Goal: Task Accomplishment & Management: Use online tool/utility

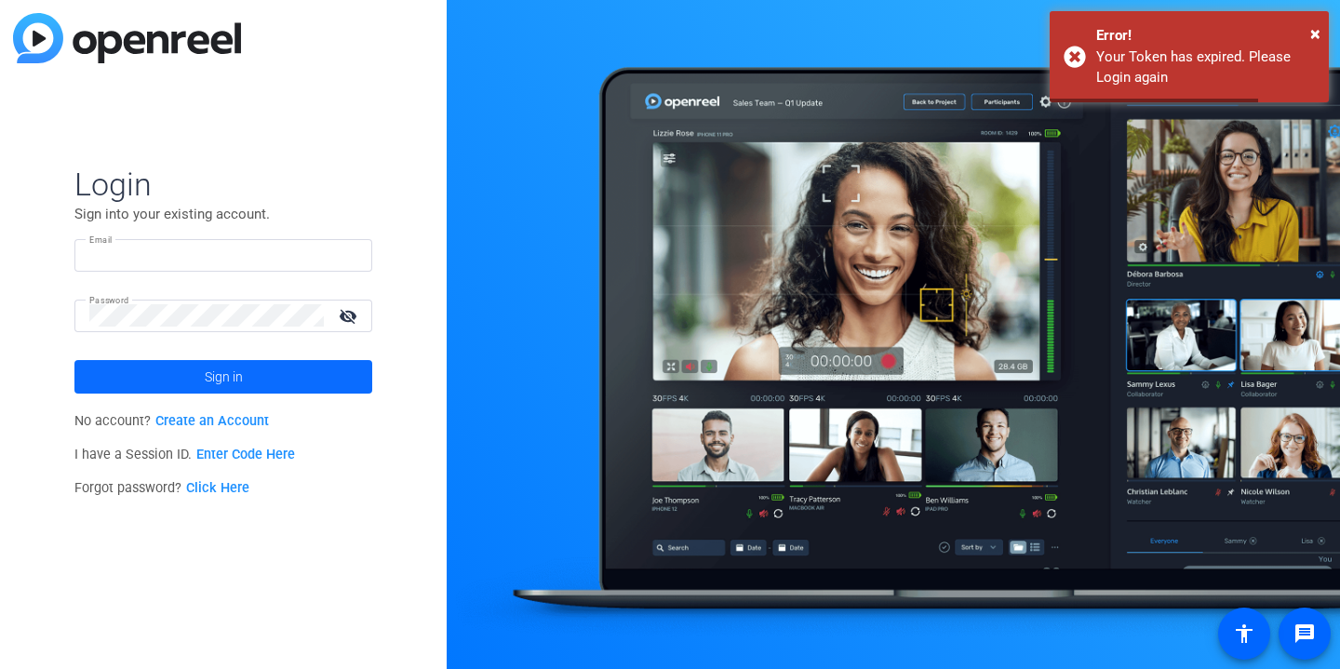
type input "[PERSON_NAME][EMAIL_ADDRESS][DOMAIN_NAME]"
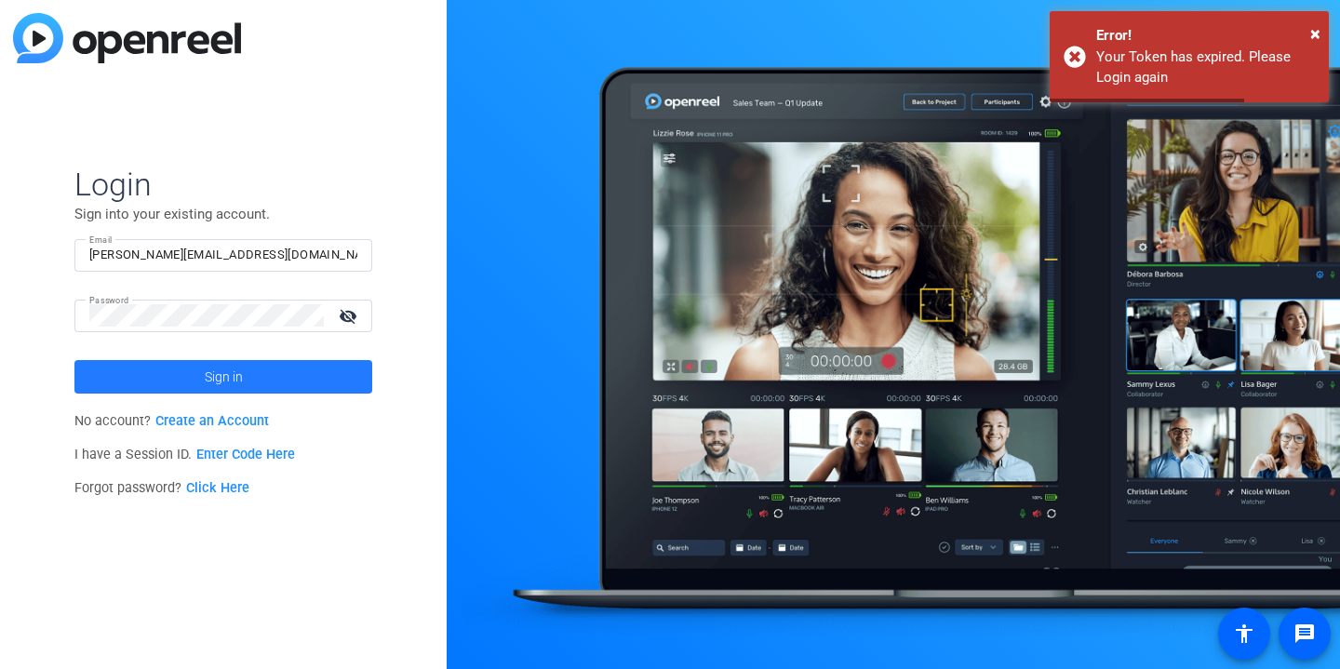
click at [158, 363] on span at bounding box center [223, 377] width 298 height 45
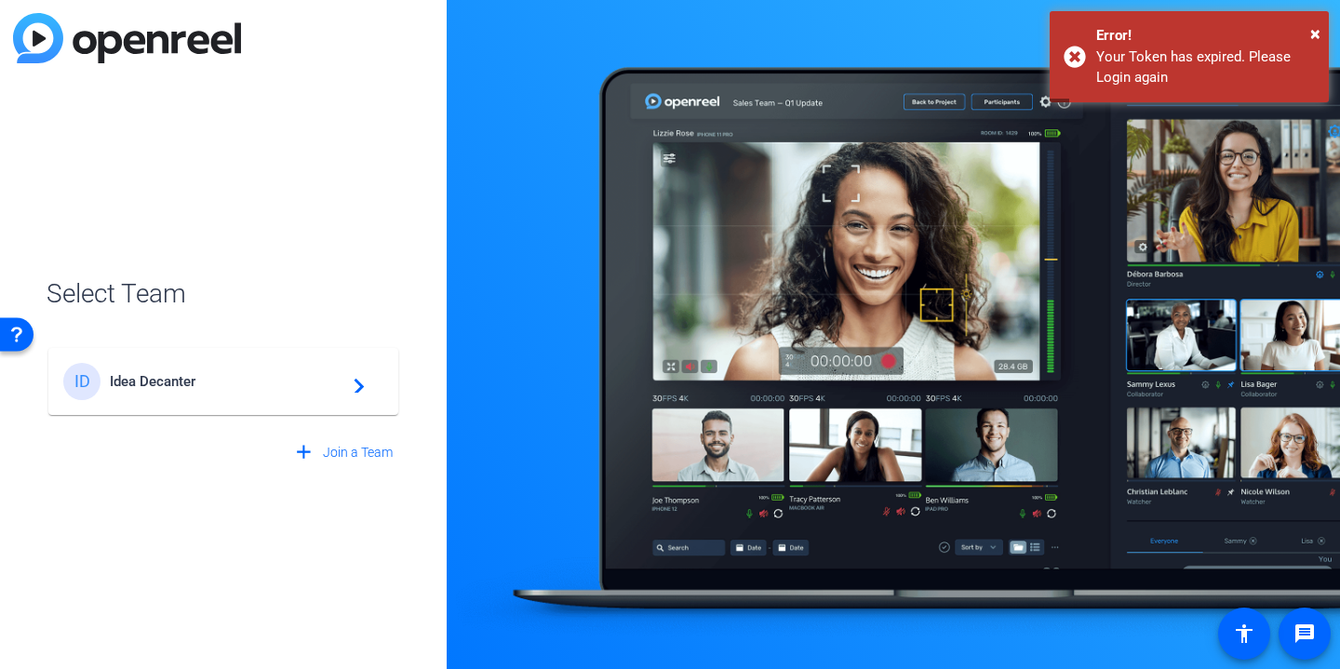
click at [222, 384] on span "Idea Decanter" at bounding box center [226, 381] width 233 height 17
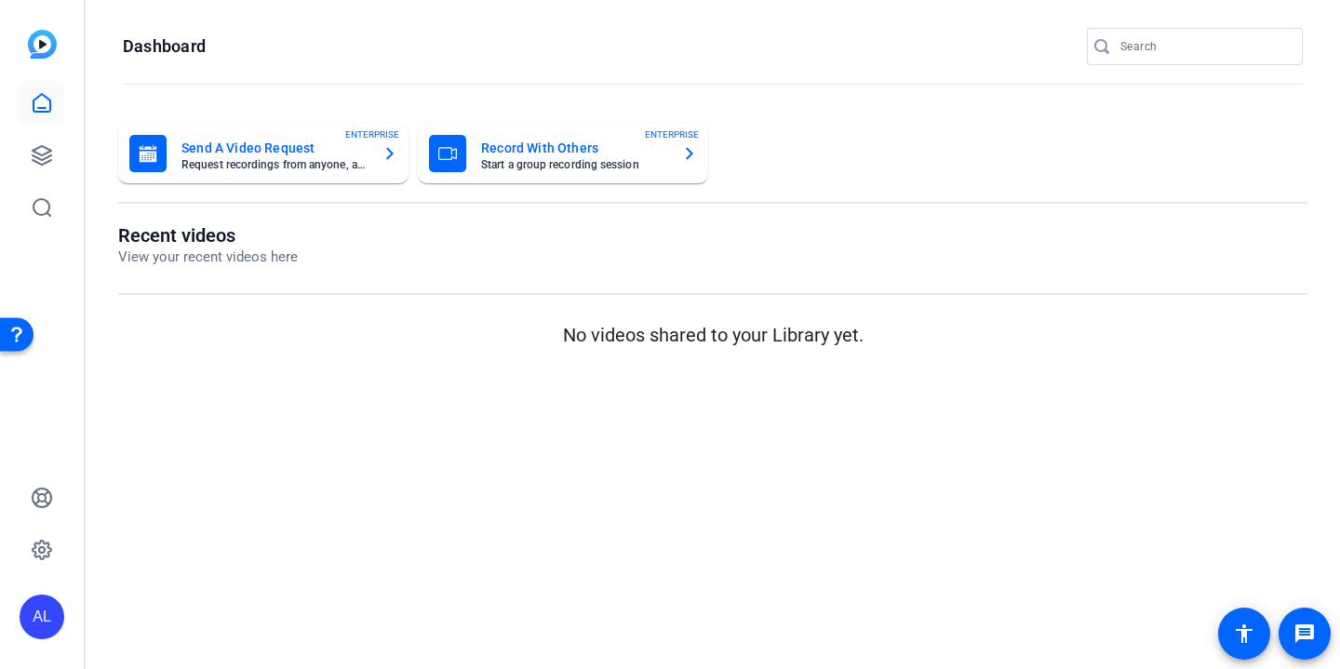
click at [1176, 40] on input "Search" at bounding box center [1205, 46] width 168 height 22
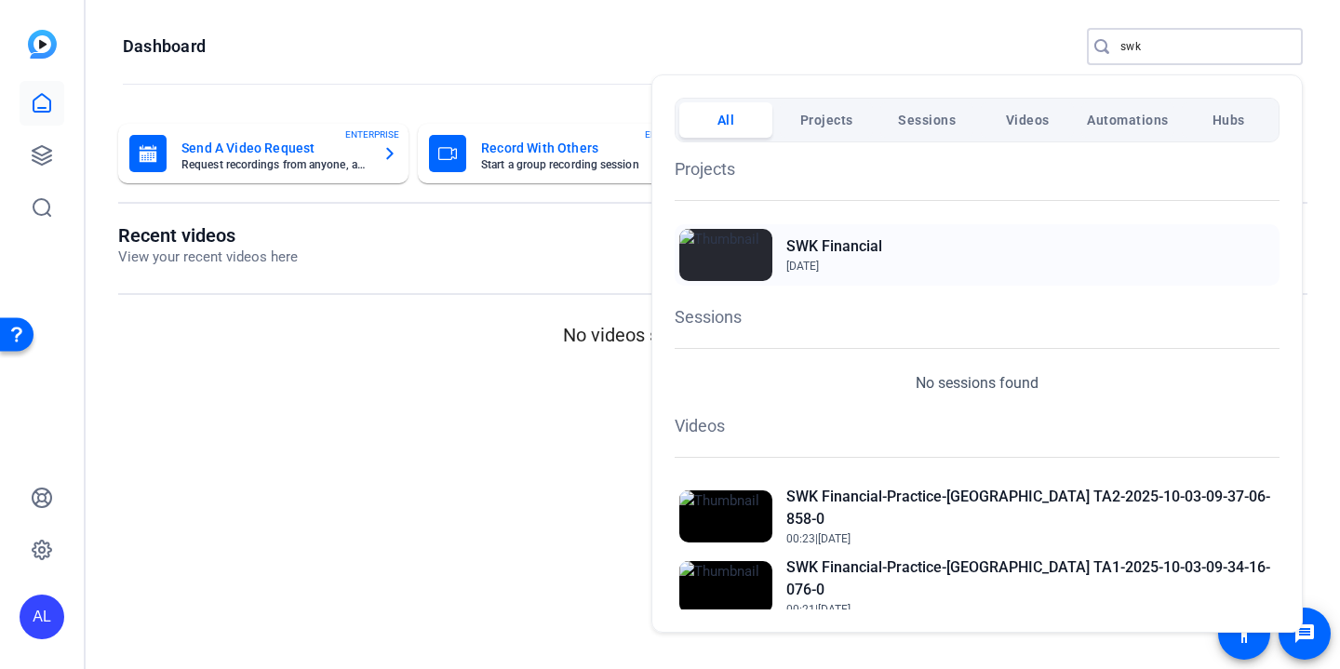
type input "swk"
click at [746, 251] on img at bounding box center [725, 255] width 93 height 52
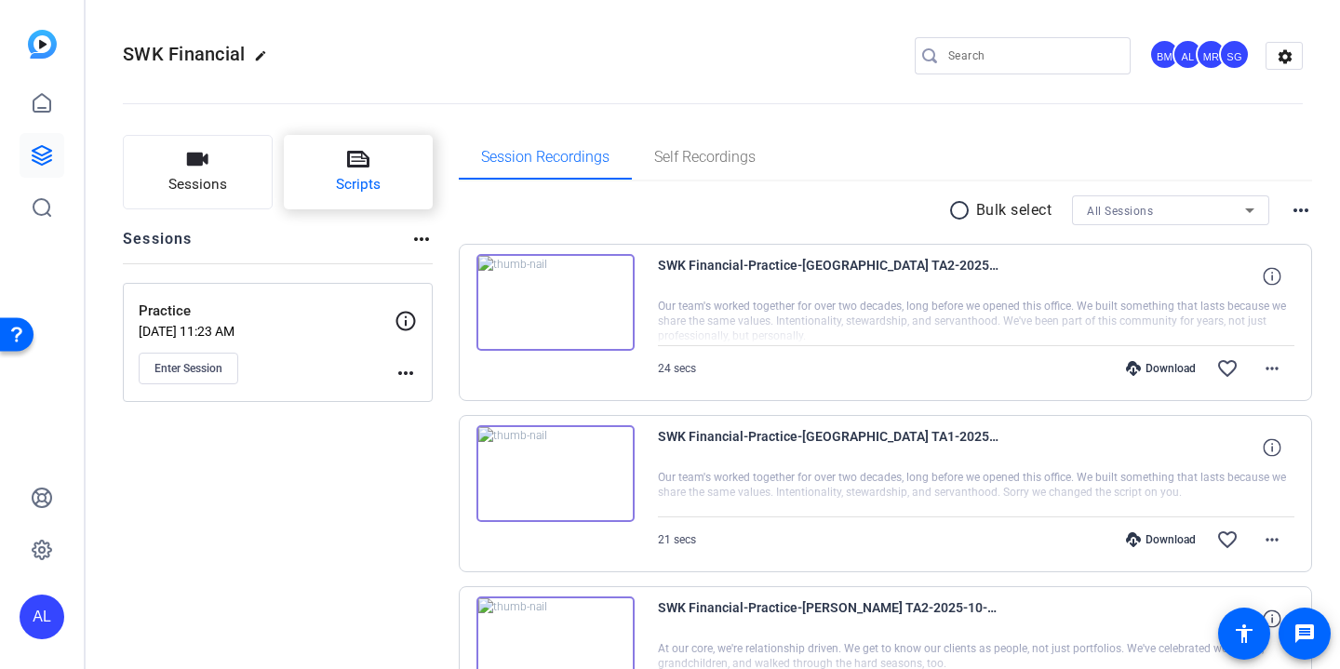
click at [384, 180] on button "Scripts" at bounding box center [359, 172] width 150 height 74
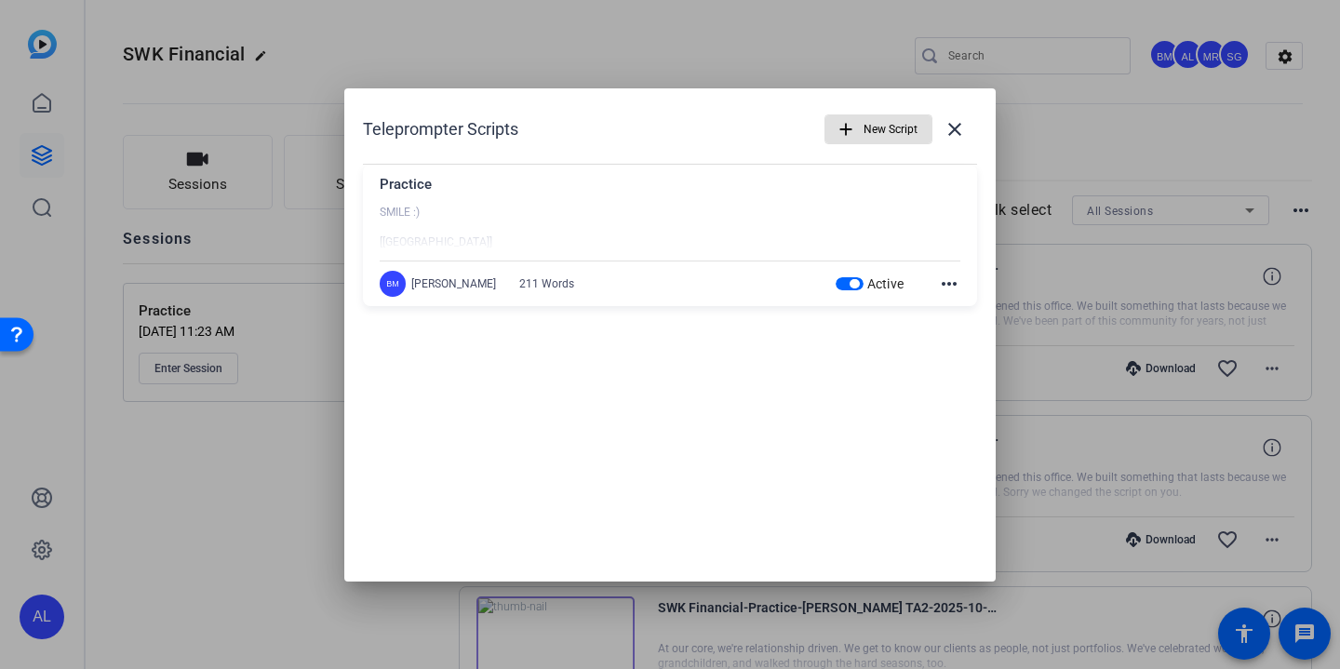
click at [955, 286] on mat-icon "more_horiz" at bounding box center [949, 284] width 22 height 22
click at [967, 305] on span "Edit" at bounding box center [990, 311] width 74 height 22
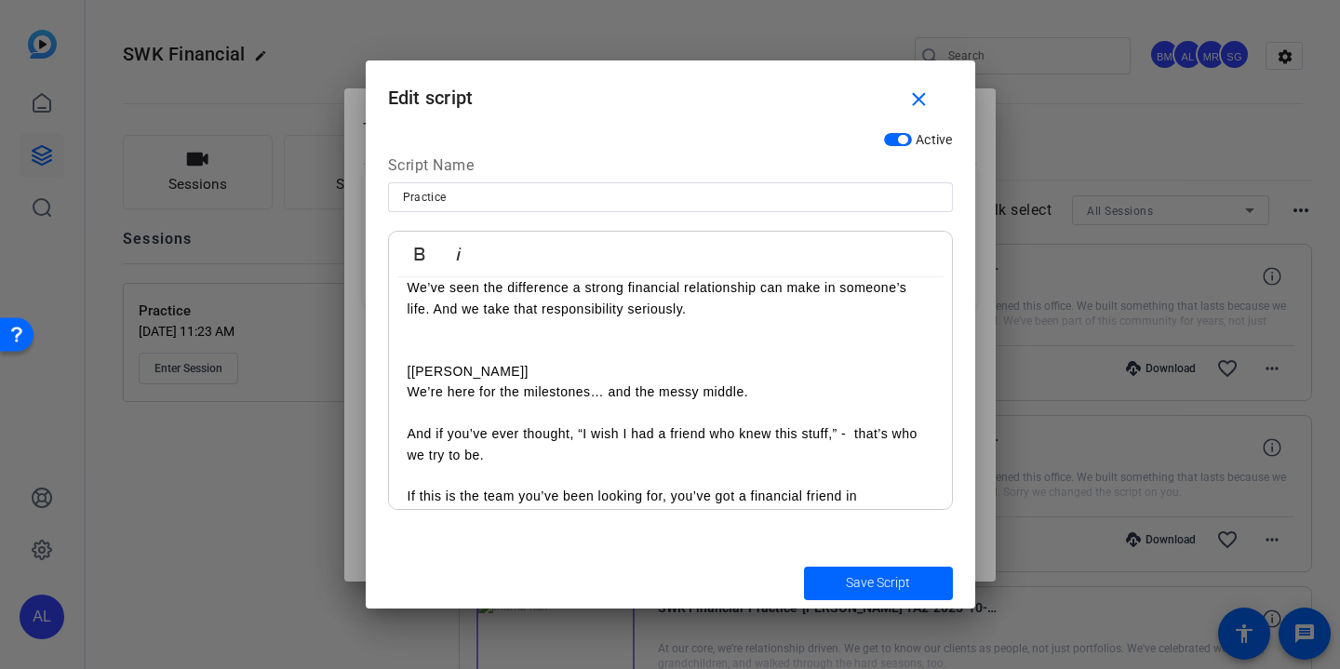
scroll to position [617, 0]
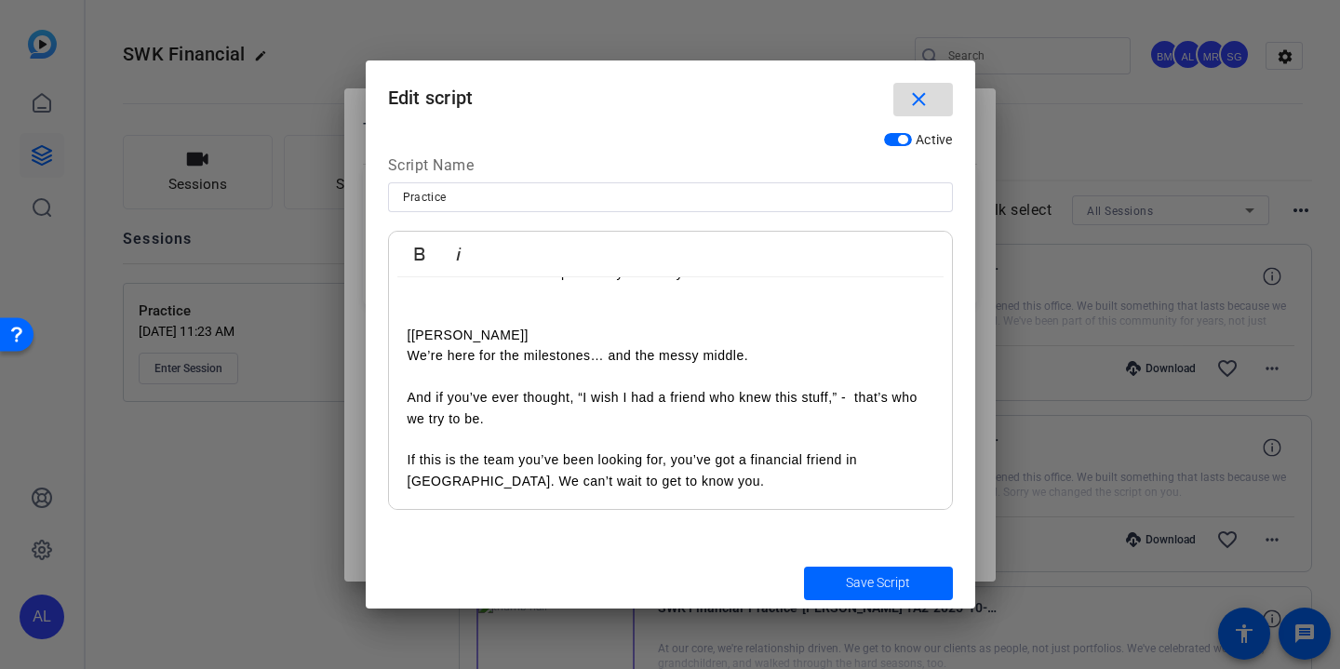
click at [935, 104] on span "button" at bounding box center [924, 99] width 60 height 45
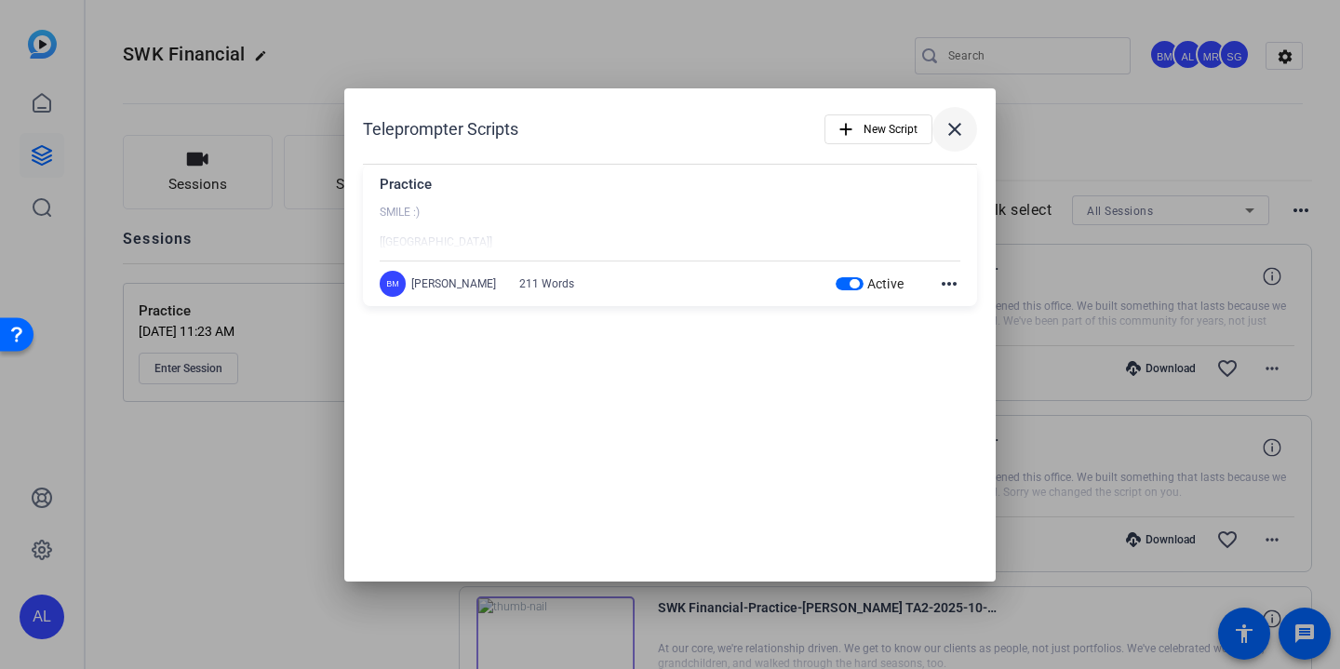
click at [959, 137] on mat-icon "close" at bounding box center [955, 129] width 22 height 22
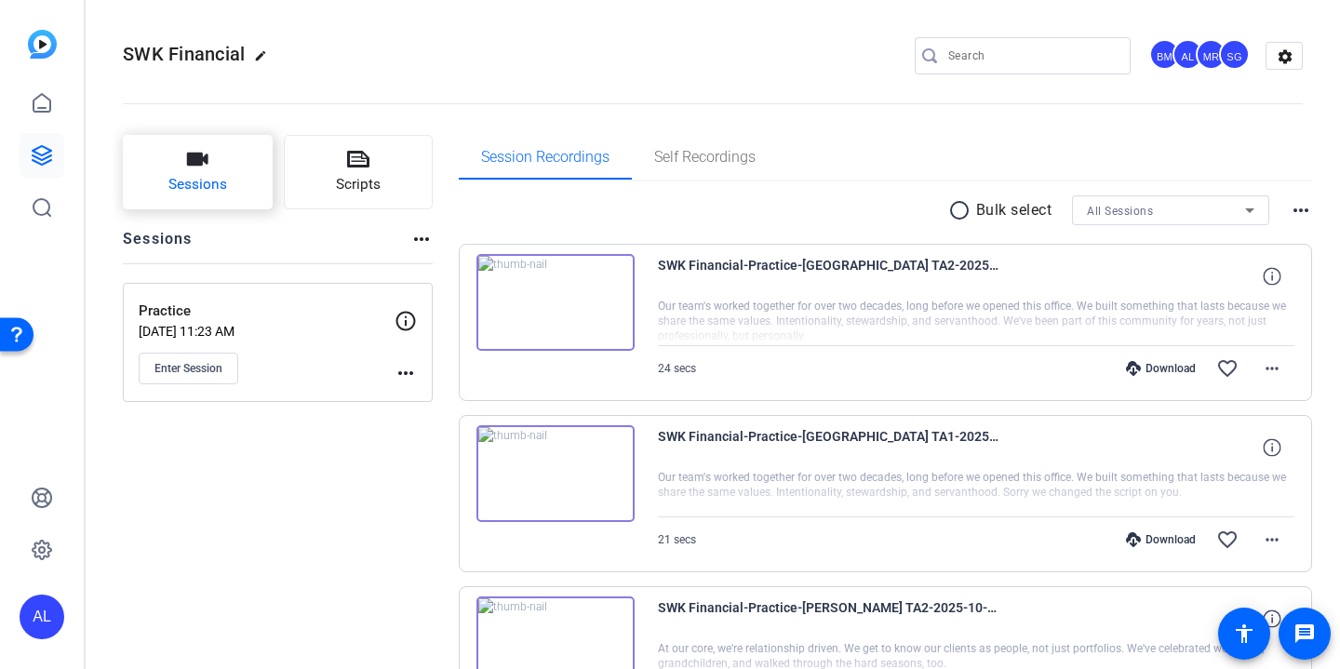
click at [213, 190] on span "Sessions" at bounding box center [197, 184] width 59 height 21
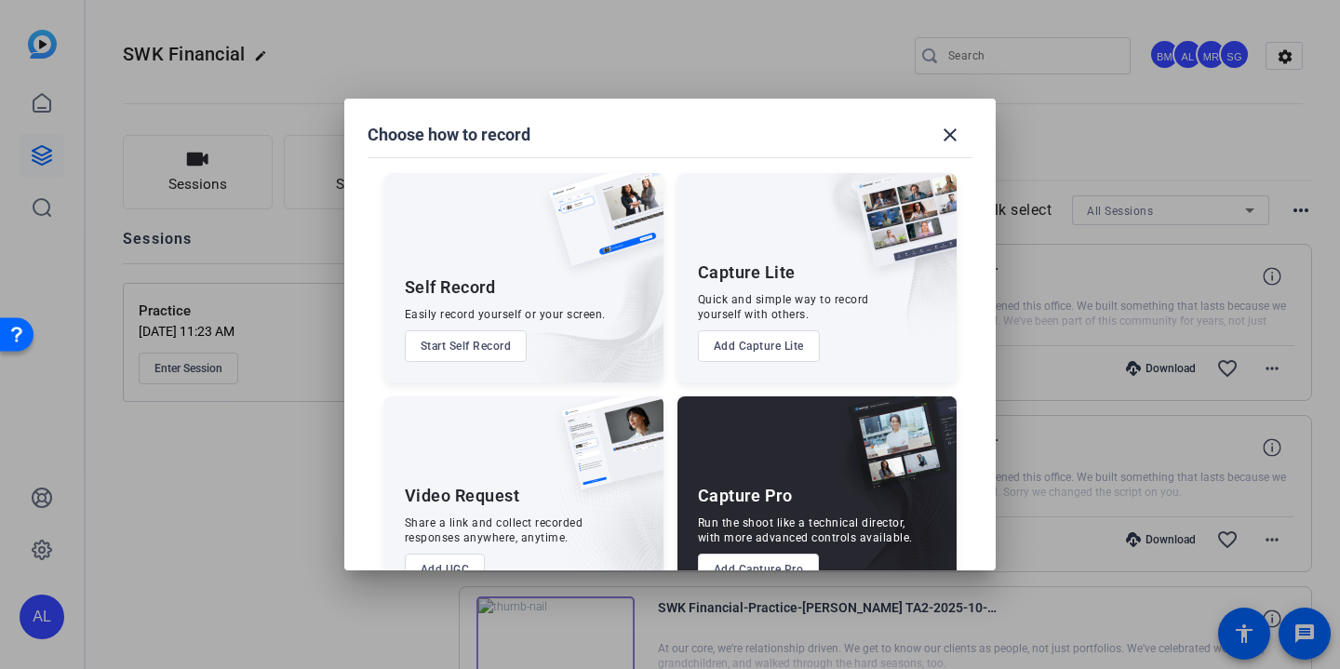
click at [789, 564] on button "Add Capture Pro" at bounding box center [759, 570] width 122 height 32
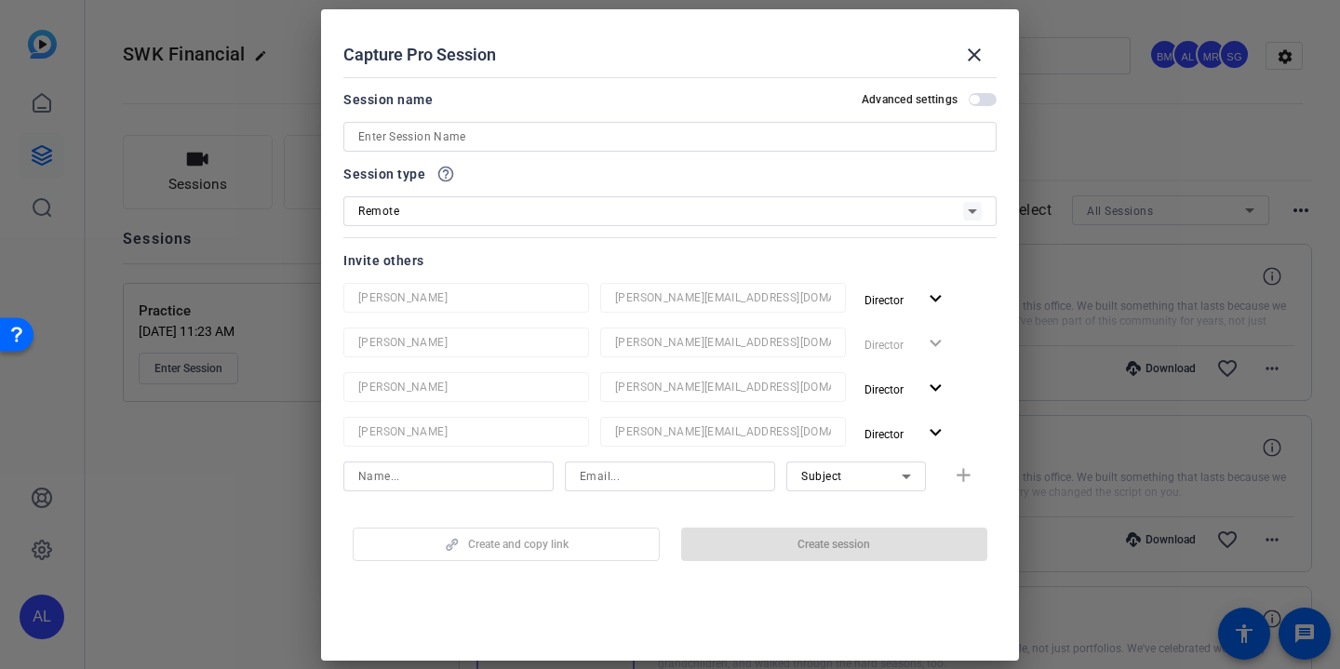
click at [663, 136] on input at bounding box center [670, 137] width 624 height 22
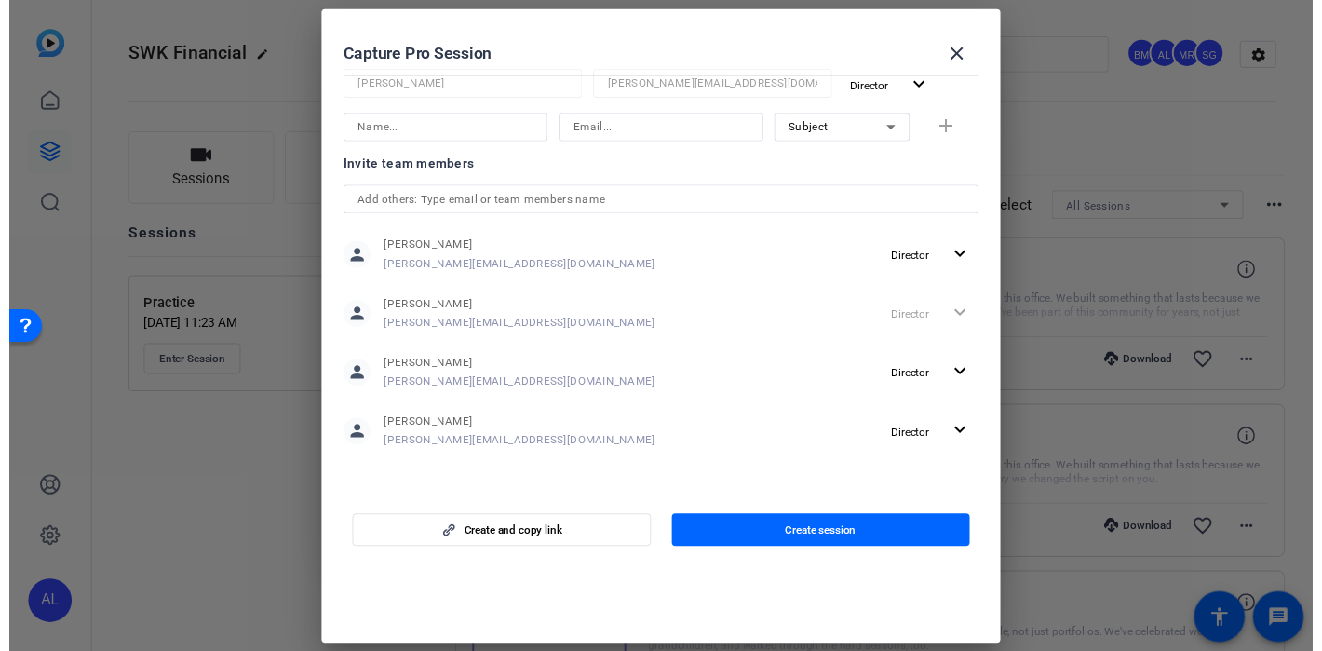
scroll to position [0, 0]
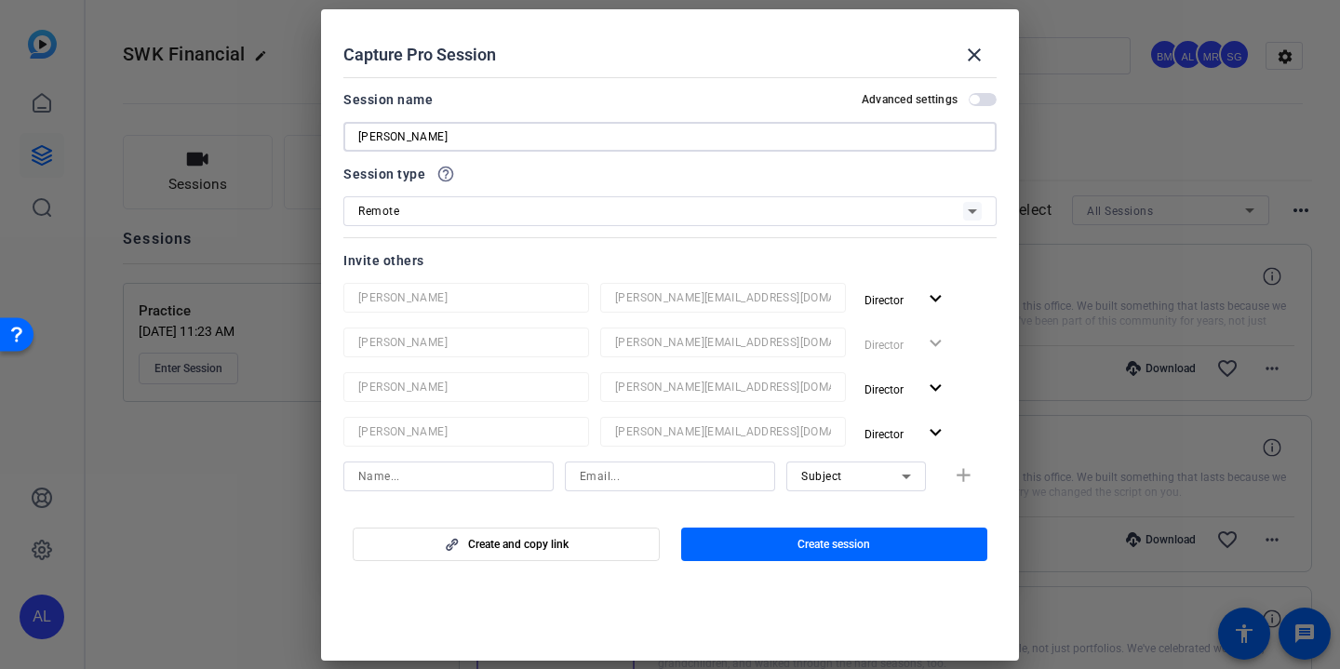
click at [496, 139] on input "[PERSON_NAME]" at bounding box center [670, 137] width 624 height 22
click at [365, 138] on input "[PERSON_NAME] Session" at bounding box center [670, 137] width 624 height 22
type input "B-roll Session"
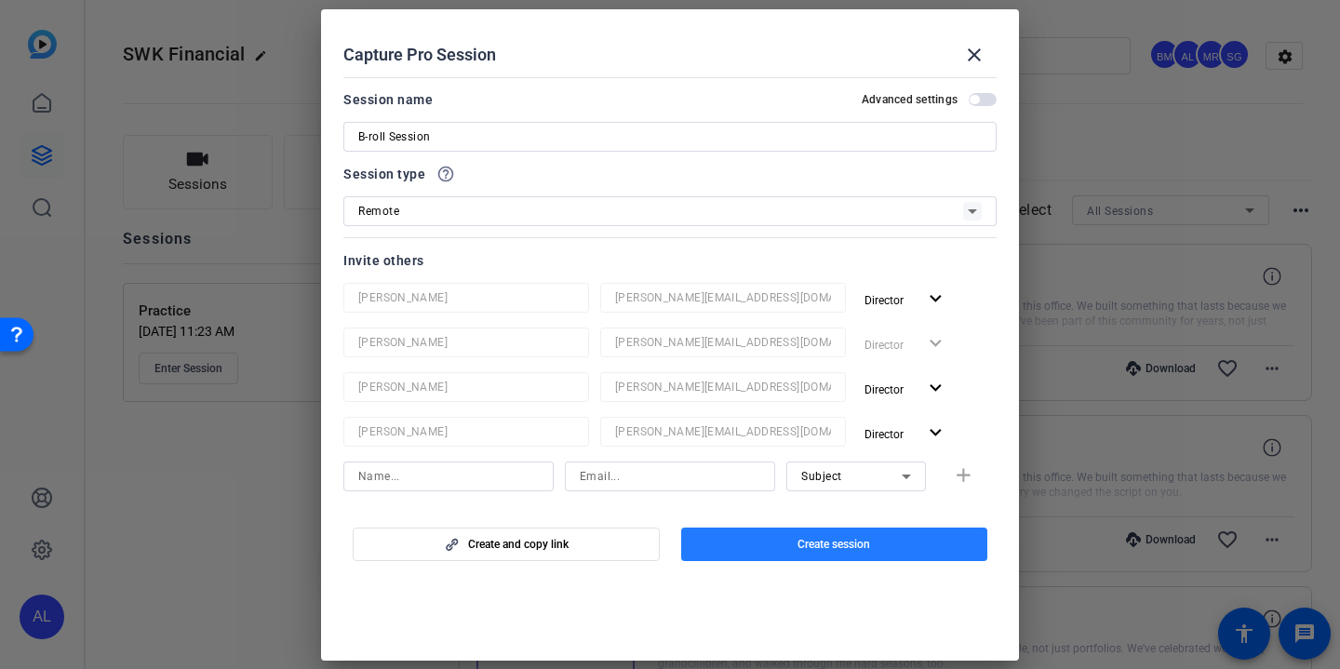
click at [727, 547] on span "button" at bounding box center [834, 544] width 307 height 45
